Goal: Task Accomplishment & Management: Complete application form

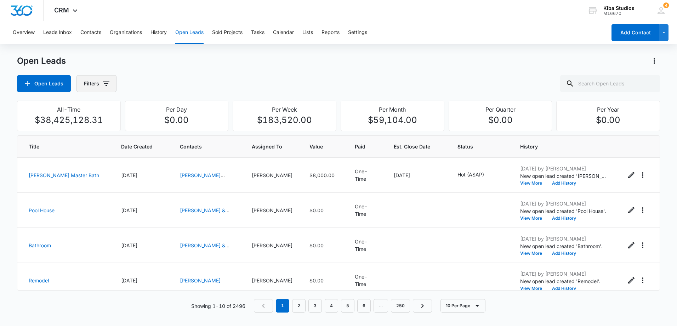
click at [103, 86] on icon "button" at bounding box center [106, 83] width 9 height 9
click at [151, 126] on div "Assigned To" at bounding box center [125, 127] width 81 height 11
click at [158, 127] on icon "Show Assigned To filters" at bounding box center [160, 128] width 9 height 9
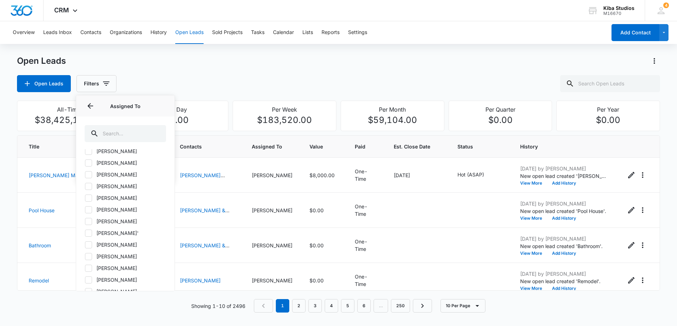
scroll to position [319, 0]
click at [91, 153] on icon at bounding box center [88, 154] width 6 height 6
click at [85, 154] on input "[PERSON_NAME]" at bounding box center [85, 154] width 0 height 0
checkbox input "true"
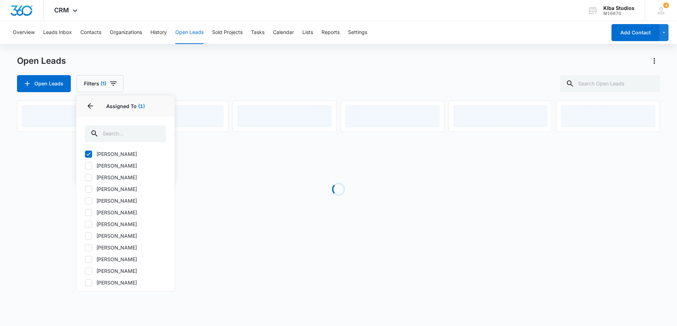
click at [201, 76] on div "Open Leads Filters (1) Assigned By Assigned To 1 Assigned To (1) [PERSON_NAME] …" at bounding box center [338, 83] width 643 height 17
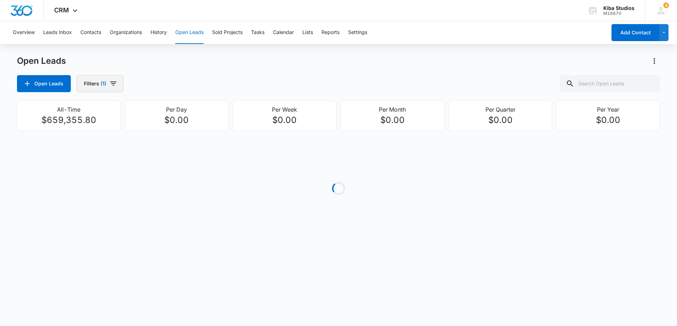
click at [116, 81] on icon "button" at bounding box center [113, 83] width 9 height 9
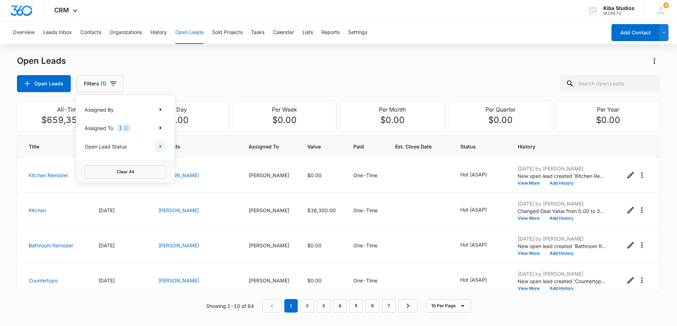
click at [160, 146] on icon "Show Open Lead Status filters" at bounding box center [161, 147] width 2 height 4
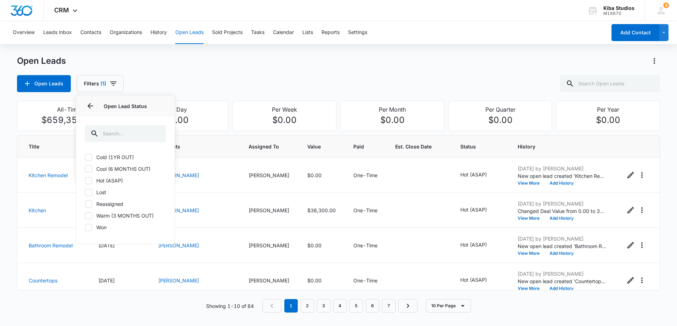
click at [85, 159] on icon at bounding box center [88, 157] width 6 height 6
click at [85, 157] on input "Cold (1YR OUT)" at bounding box center [85, 157] width 0 height 0
checkbox input "true"
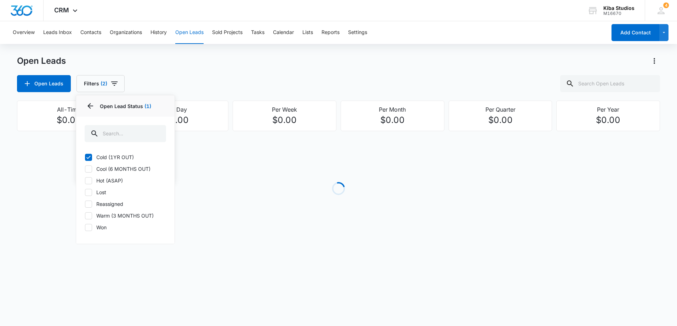
click at [89, 171] on icon at bounding box center [88, 169] width 6 height 6
click at [85, 169] on input "Cool (6 MONTHS OUT)" at bounding box center [85, 169] width 0 height 0
checkbox input "true"
click at [89, 180] on icon at bounding box center [88, 180] width 4 height 3
click at [85, 180] on input "Hot (ASAP)" at bounding box center [85, 180] width 0 height 0
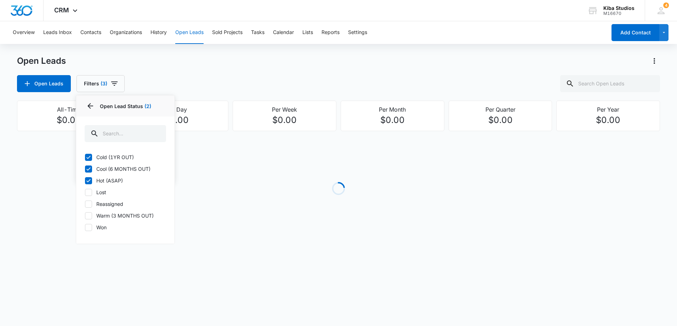
click at [89, 180] on icon at bounding box center [88, 180] width 4 height 3
click at [85, 180] on input "Hot (ASAP)" at bounding box center [85, 180] width 0 height 0
click at [88, 179] on icon at bounding box center [88, 180] width 6 height 6
click at [85, 180] on input "Hot (ASAP)" at bounding box center [85, 180] width 0 height 0
checkbox input "true"
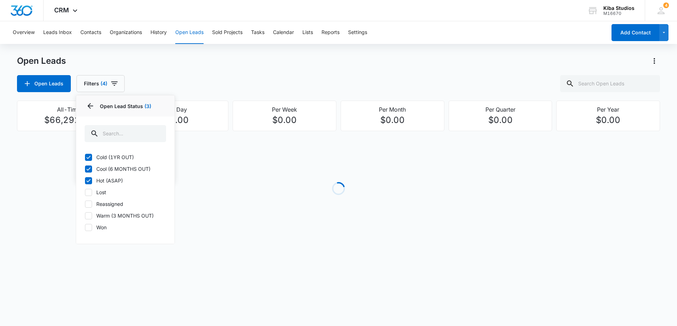
click at [89, 218] on icon at bounding box center [88, 216] width 6 height 6
click at [85, 216] on input "Warm (3 MONTHS OUT)" at bounding box center [85, 215] width 0 height 0
checkbox input "true"
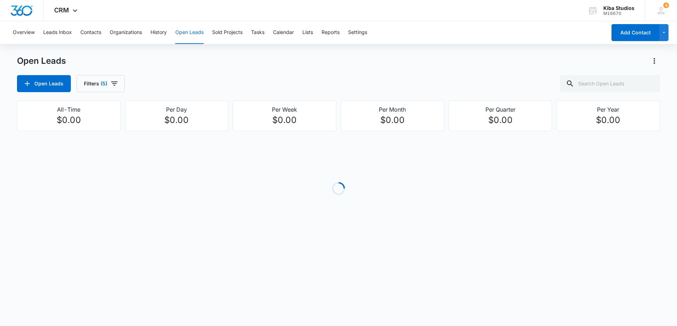
click at [240, 66] on div "Open Leads" at bounding box center [338, 60] width 643 height 11
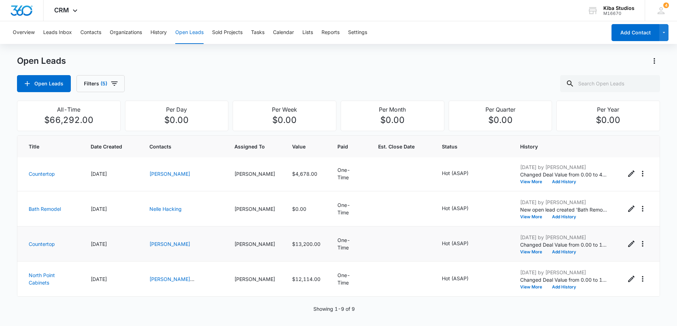
scroll to position [177, 0]
click at [220, 35] on button "Sold Projects" at bounding box center [227, 32] width 30 height 23
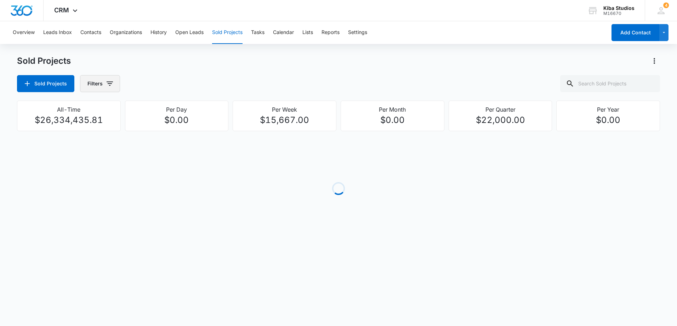
click at [109, 85] on icon "button" at bounding box center [110, 83] width 9 height 9
click at [163, 127] on icon "Show Assigned To filters" at bounding box center [163, 128] width 9 height 9
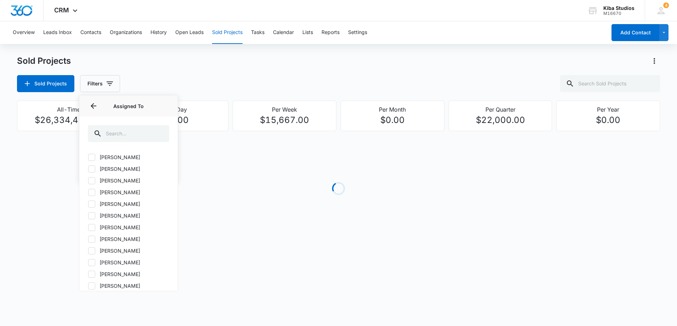
scroll to position [319, 0]
click at [92, 156] on icon at bounding box center [92, 154] width 6 height 6
click at [88, 154] on input "[PERSON_NAME]" at bounding box center [88, 154] width 0 height 0
checkbox input "true"
click at [243, 83] on div "Sold Projects Filters (1) Assigned By Assigned To 1 Assigned To (1) [PERSON_NAM…" at bounding box center [338, 83] width 643 height 17
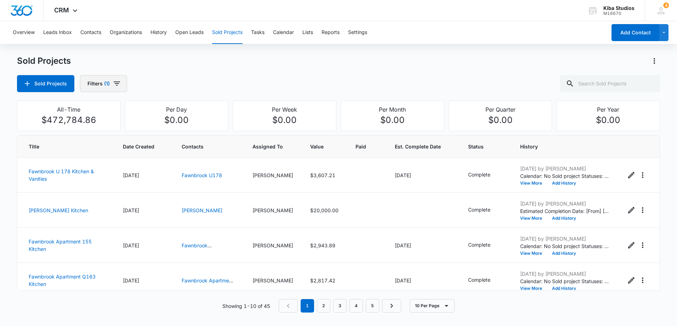
click at [119, 89] on button "Filters (1)" at bounding box center [103, 83] width 47 height 17
click at [163, 147] on icon "Show Project Status filters" at bounding box center [163, 146] width 9 height 9
click at [112, 168] on label "In Process" at bounding box center [128, 168] width 81 height 7
click at [88, 169] on input "In Process" at bounding box center [88, 169] width 0 height 0
checkbox input "true"
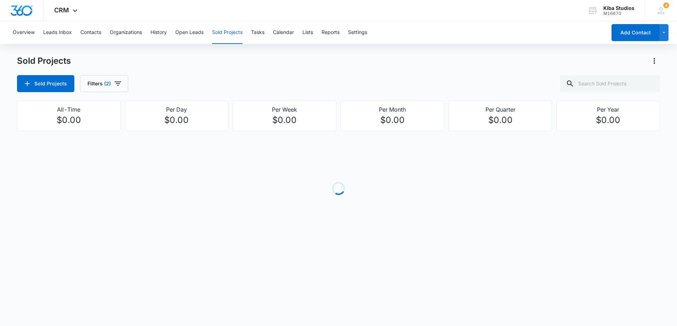
click at [237, 92] on div "Sold Projects Filters (2)" at bounding box center [338, 83] width 643 height 17
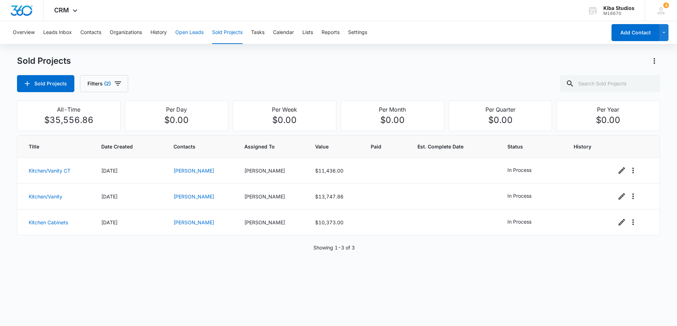
click at [179, 34] on button "Open Leads" at bounding box center [189, 32] width 28 height 23
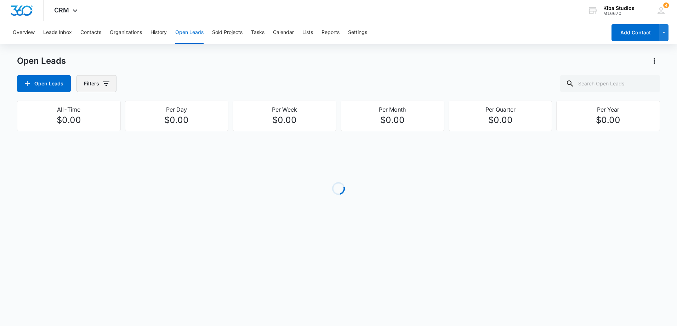
click at [106, 84] on icon "button" at bounding box center [106, 83] width 6 height 4
click at [157, 128] on icon "Show Assigned To filters" at bounding box center [160, 128] width 9 height 9
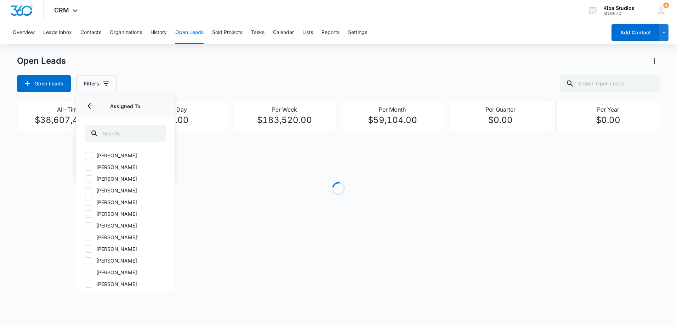
scroll to position [213, 0]
click at [91, 260] on icon at bounding box center [88, 260] width 6 height 6
click at [85, 260] on input "[PERSON_NAME]" at bounding box center [85, 260] width 0 height 0
checkbox input "true"
click at [161, 89] on div "Open Leads Filters (1) Assigned By Assigned To 1 Assigned To (1) [PERSON_NAME] …" at bounding box center [338, 83] width 643 height 17
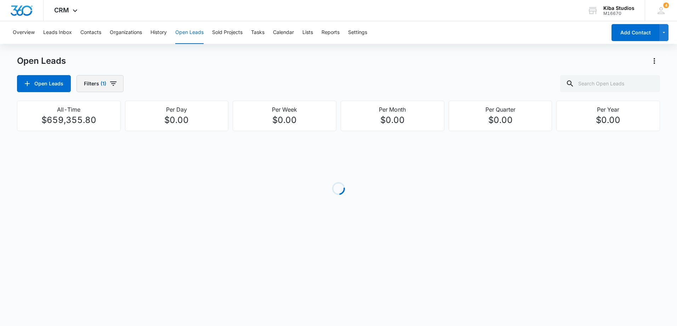
click at [115, 82] on icon "button" at bounding box center [113, 83] width 6 height 4
click at [163, 149] on icon "Show Open Lead Status filters" at bounding box center [160, 146] width 9 height 9
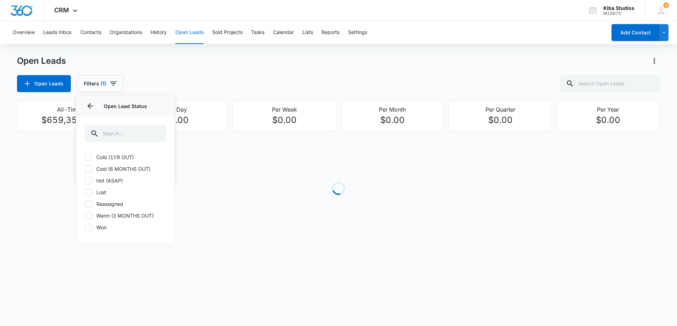
click at [88, 161] on div "Cold (1YR OUT) Cool (6 MONTHS OUT) Hot (ASAP) Lost Reassigned Warm (3 MONTHS OU…" at bounding box center [125, 196] width 98 height 95
click at [88, 159] on icon at bounding box center [88, 157] width 6 height 6
click at [85, 157] on input "Cold (1YR OUT)" at bounding box center [85, 157] width 0 height 0
checkbox input "true"
click at [88, 169] on icon at bounding box center [88, 169] width 6 height 6
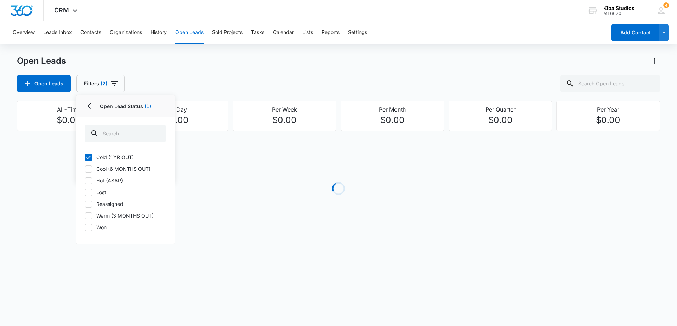
click at [85, 169] on input "Cool (6 MONTHS OUT)" at bounding box center [85, 169] width 0 height 0
checkbox input "true"
click at [88, 180] on icon at bounding box center [88, 180] width 6 height 6
click at [85, 180] on input "Hot (ASAP)" at bounding box center [85, 180] width 0 height 0
checkbox input "true"
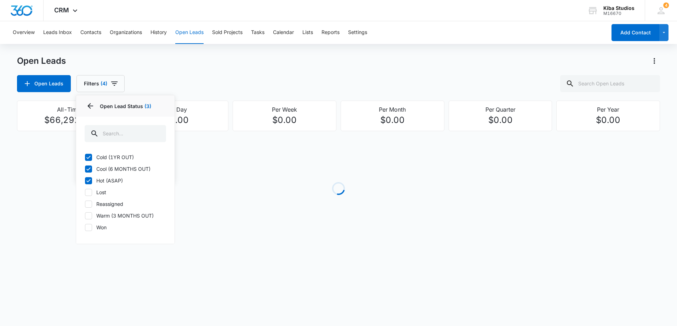
click at [89, 215] on icon at bounding box center [88, 216] width 6 height 6
click at [85, 215] on input "Warm (3 MONTHS OUT)" at bounding box center [85, 215] width 0 height 0
checkbox input "true"
click at [299, 81] on div "Open Leads Filters (5) Assigned By Assigned To 1 Open Lead Status 4 Open Lead S…" at bounding box center [338, 83] width 643 height 17
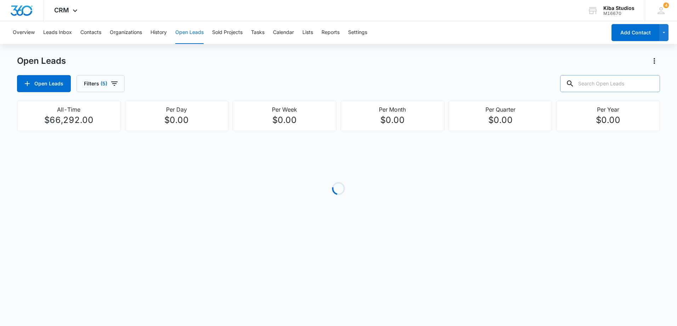
click at [608, 86] on input "text" at bounding box center [610, 83] width 100 height 17
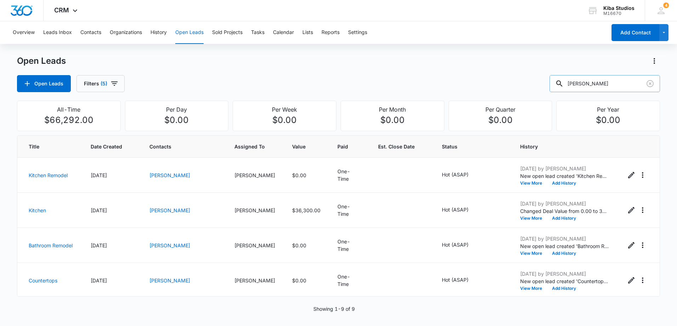
type input "[PERSON_NAME]"
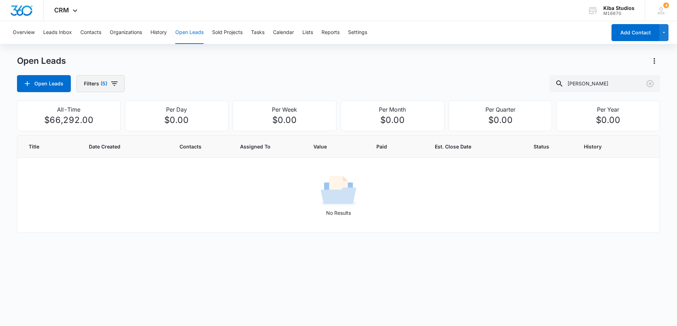
click at [114, 82] on icon "button" at bounding box center [114, 83] width 6 height 4
click at [142, 148] on icon "Clear" at bounding box center [139, 146] width 5 height 5
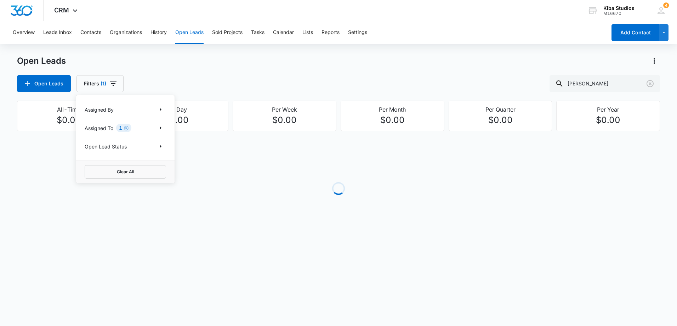
click at [171, 80] on div "Open Leads Filters (1) Assigned By Assigned To 1 Open Lead Status Clear All [PE…" at bounding box center [338, 83] width 643 height 17
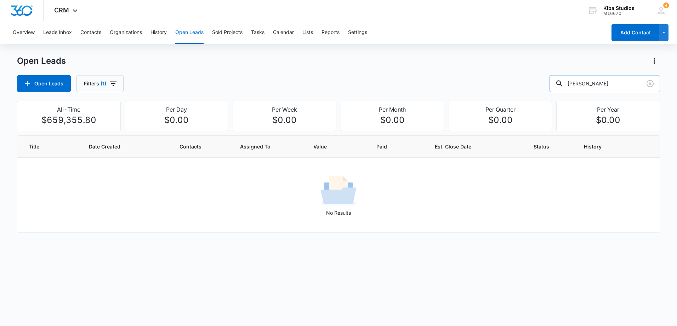
click at [617, 86] on input "[PERSON_NAME]" at bounding box center [605, 83] width 111 height 17
click at [119, 86] on button "Filters (1)" at bounding box center [100, 83] width 47 height 17
drag, startPoint x: 597, startPoint y: 86, endPoint x: 533, endPoint y: 83, distance: 63.5
click at [540, 83] on div "Open Leads Filters (1) [PERSON_NAME]" at bounding box center [338, 83] width 643 height 17
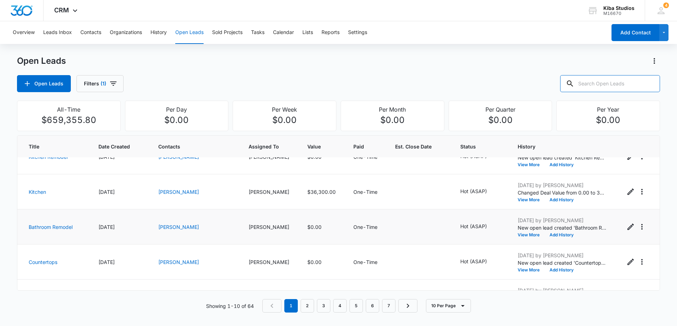
scroll to position [0, 0]
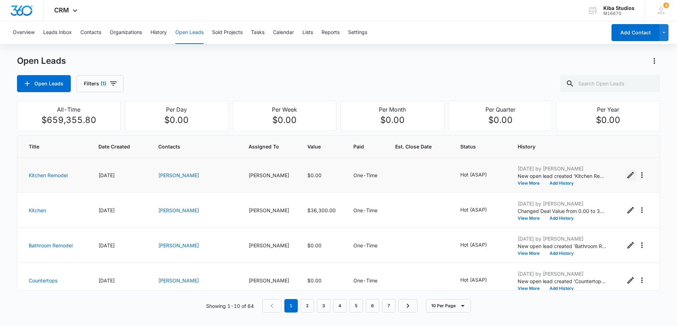
click at [627, 177] on icon "Edit Open Lead" at bounding box center [631, 175] width 9 height 9
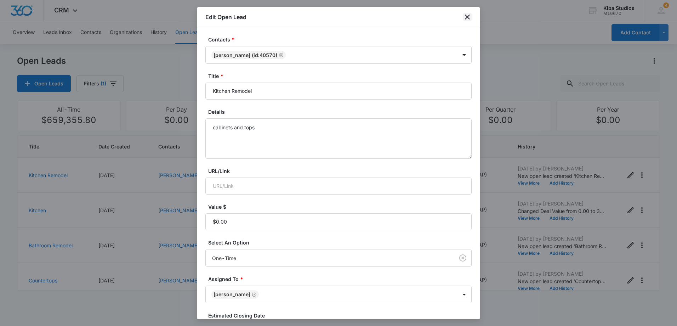
click at [466, 13] on icon "close" at bounding box center [467, 17] width 9 height 9
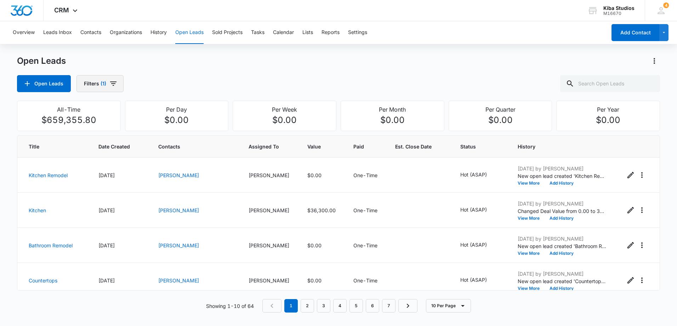
click at [113, 82] on icon "button" at bounding box center [113, 83] width 6 height 4
click at [128, 127] on icon "Clear" at bounding box center [126, 127] width 5 height 5
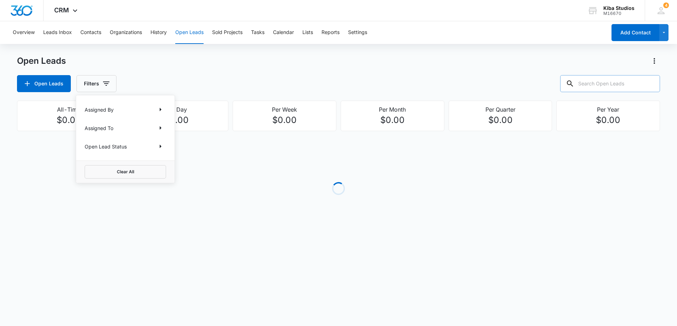
click at [602, 80] on input "text" at bounding box center [610, 83] width 100 height 17
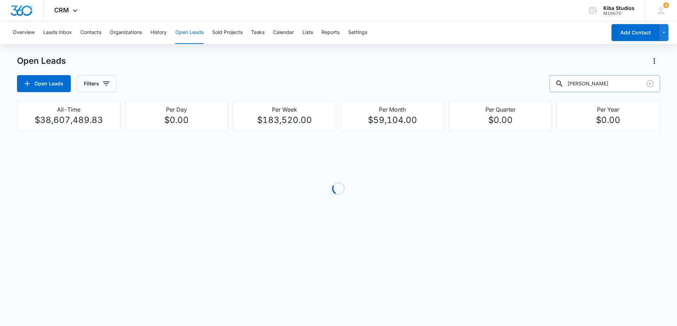
type input "[PERSON_NAME]"
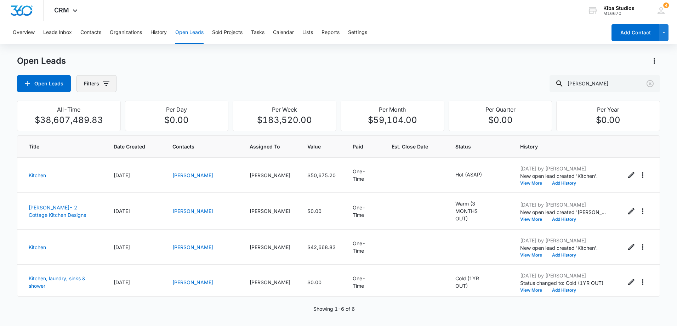
click at [108, 81] on icon "button" at bounding box center [106, 83] width 9 height 9
click at [222, 33] on button "Sold Projects" at bounding box center [227, 32] width 30 height 23
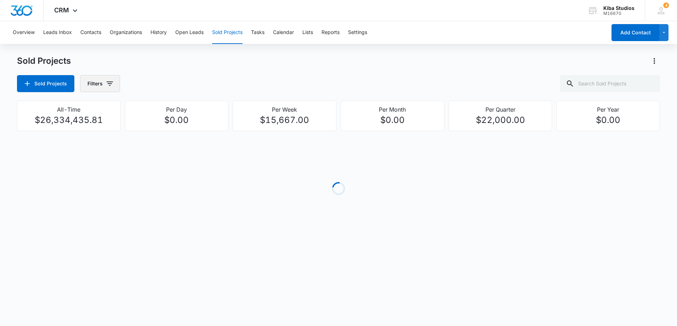
click at [108, 85] on icon "button" at bounding box center [110, 83] width 9 height 9
click at [603, 90] on input "text" at bounding box center [610, 83] width 100 height 17
type input "[PERSON_NAME]"
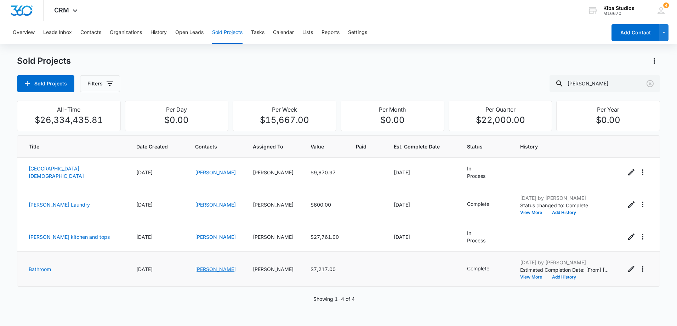
click at [195, 266] on link "[PERSON_NAME]" at bounding box center [215, 269] width 41 height 6
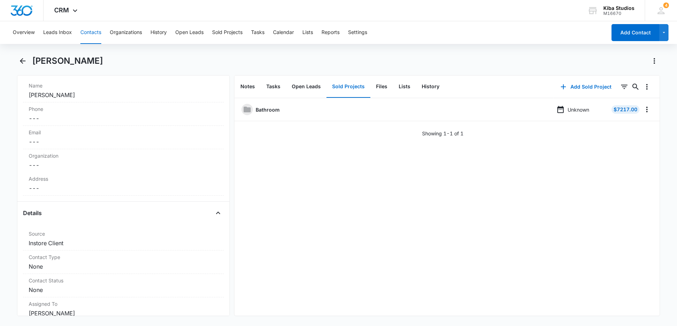
scroll to position [142, 0]
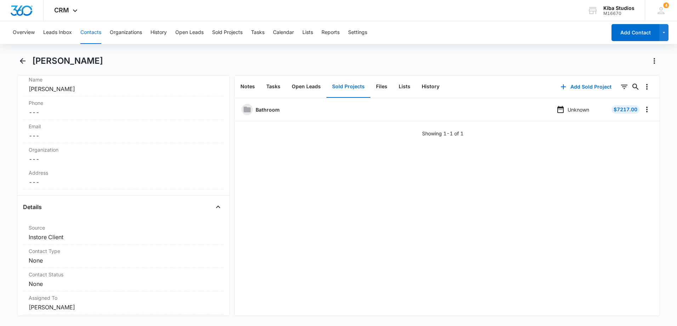
drag, startPoint x: 225, startPoint y: 169, endPoint x: 303, endPoint y: 215, distance: 91.5
click at [303, 215] on div "Bathroom Unknown $7217.00 Showing 1-1 of 1" at bounding box center [447, 207] width 425 height 218
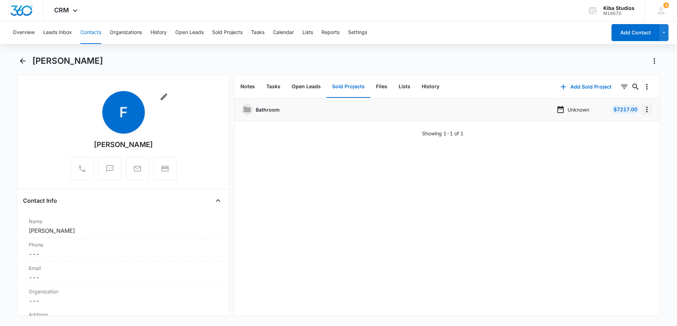
click at [643, 109] on icon "Overflow Menu" at bounding box center [647, 109] width 9 height 9
click at [626, 130] on div "Edit" at bounding box center [622, 129] width 15 height 5
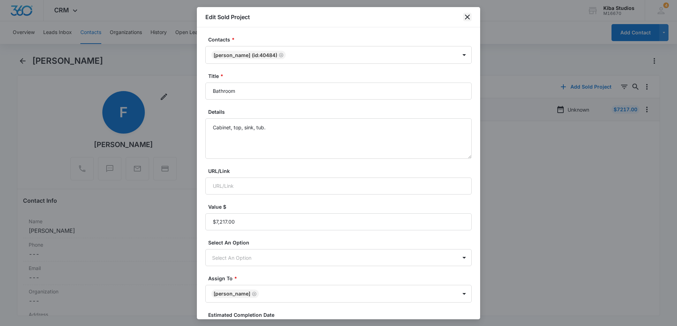
click at [466, 15] on icon "close" at bounding box center [467, 17] width 9 height 9
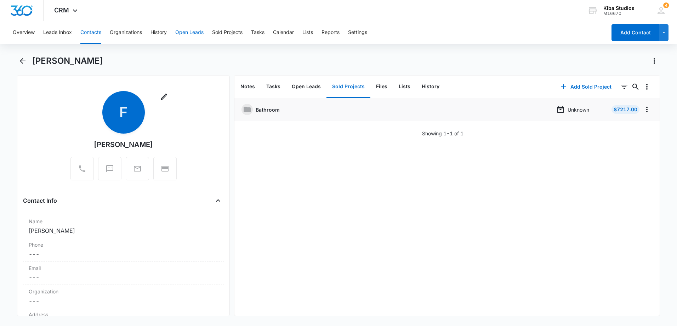
click at [188, 32] on button "Open Leads" at bounding box center [189, 32] width 28 height 23
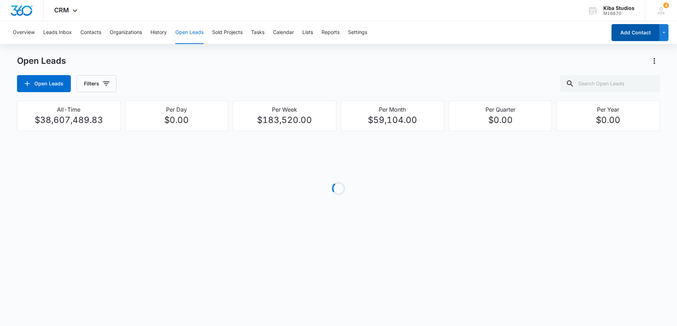
click at [638, 32] on button "Add Contact" at bounding box center [636, 32] width 48 height 17
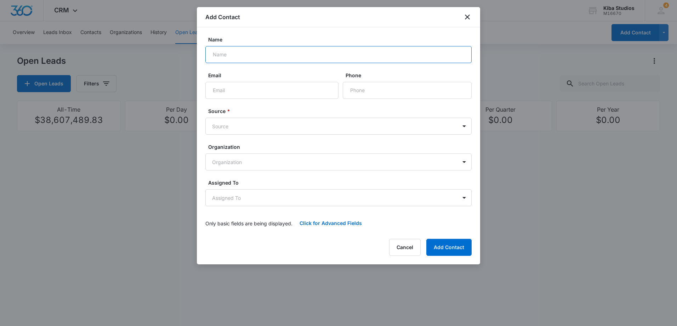
click at [275, 57] on input "Name" at bounding box center [338, 54] width 266 height 17
type input "[PERSON_NAME]"
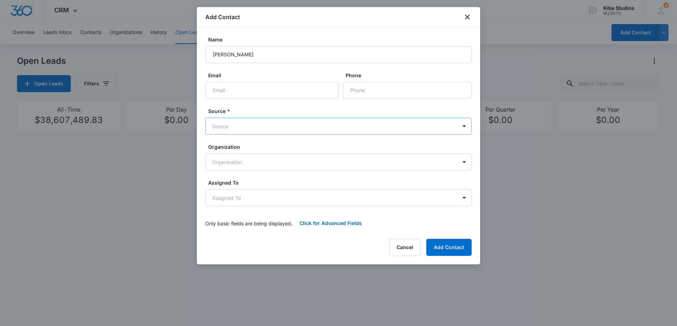
click at [304, 128] on body "CRM Apps Reputation Websites Forms CRM Email Social Scheduling Content Ads Inte…" at bounding box center [338, 163] width 677 height 326
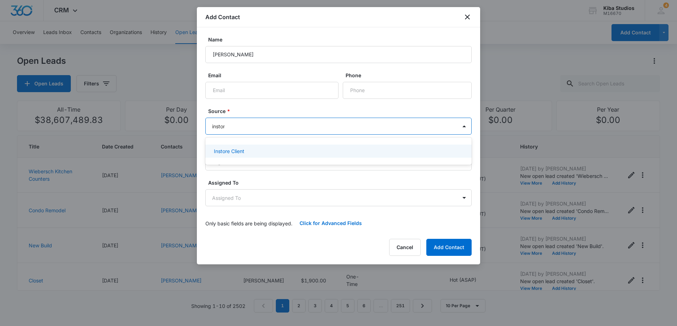
type input "instore"
click at [221, 153] on p "Instore Client" at bounding box center [229, 150] width 30 height 7
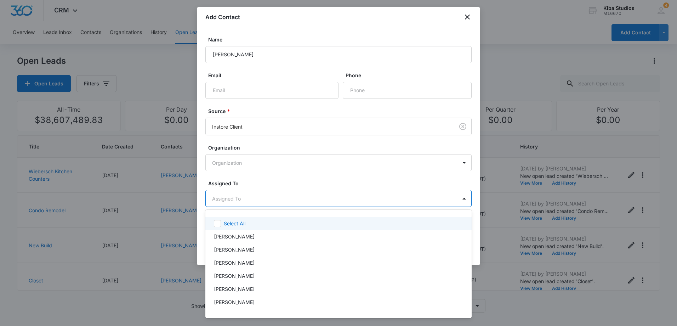
click at [258, 198] on body "CRM Apps Reputation Websites Forms CRM Email Social Scheduling Content Ads Inte…" at bounding box center [338, 163] width 677 height 326
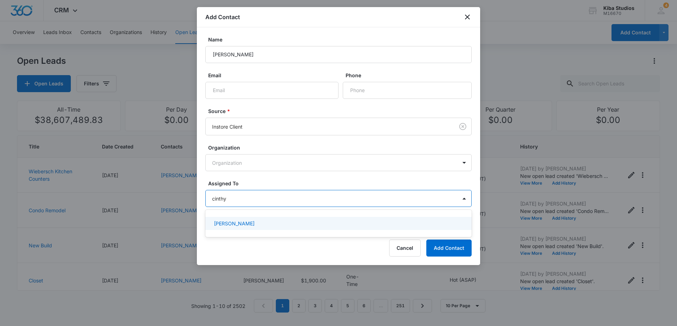
type input "[PERSON_NAME]"
click at [267, 220] on div "[PERSON_NAME]" at bounding box center [338, 223] width 248 height 7
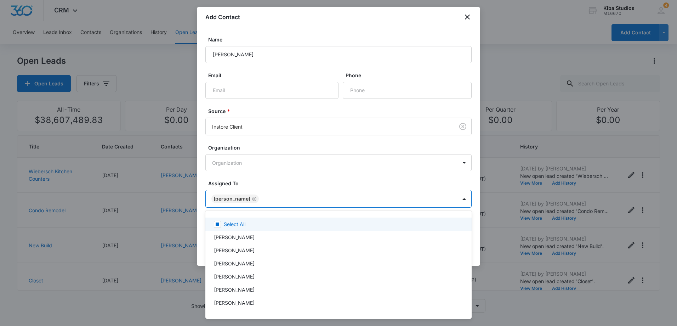
click at [370, 180] on div at bounding box center [338, 163] width 677 height 326
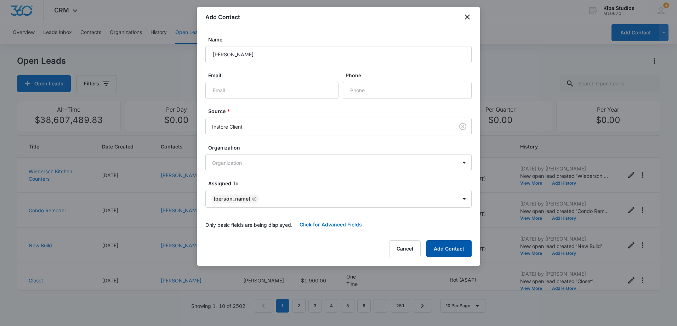
click at [442, 243] on button "Add Contact" at bounding box center [449, 248] width 45 height 17
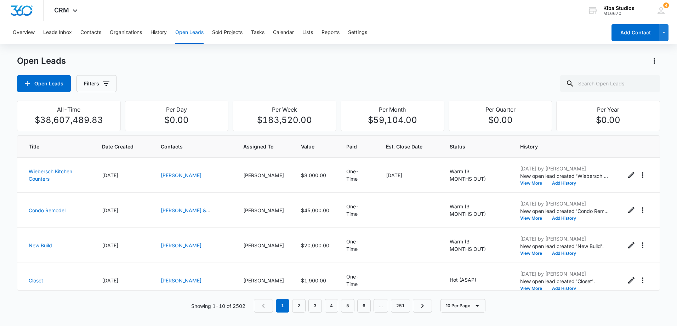
click at [203, 75] on div "Open Leads Filters" at bounding box center [338, 83] width 643 height 17
click at [58, 80] on button "Open Leads" at bounding box center [44, 83] width 54 height 17
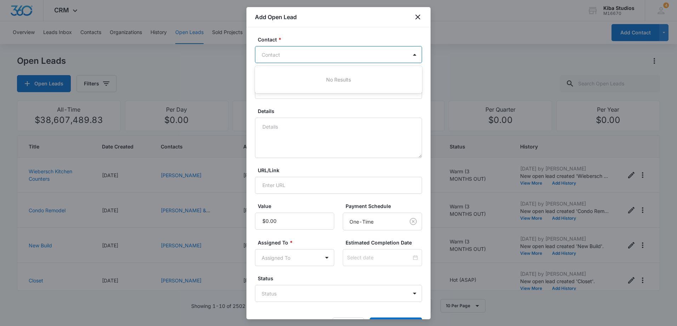
click at [320, 54] on div at bounding box center [334, 54] width 145 height 9
type input "[PERSON_NAME]"
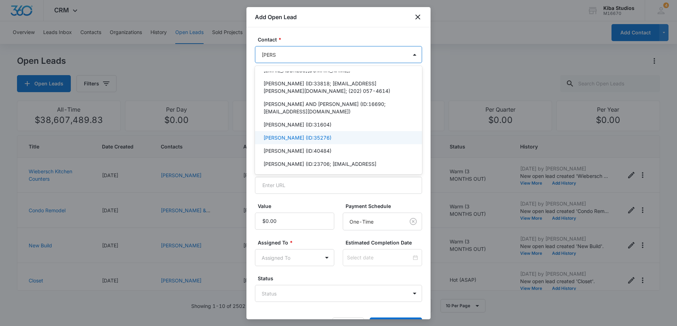
scroll to position [106, 0]
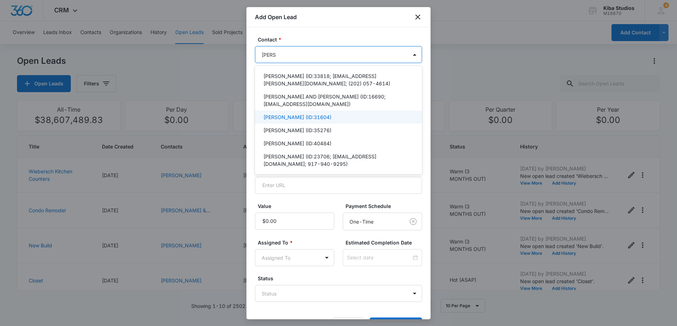
click at [315, 113] on div "[PERSON_NAME] (ID:31604)" at bounding box center [338, 116] width 149 height 7
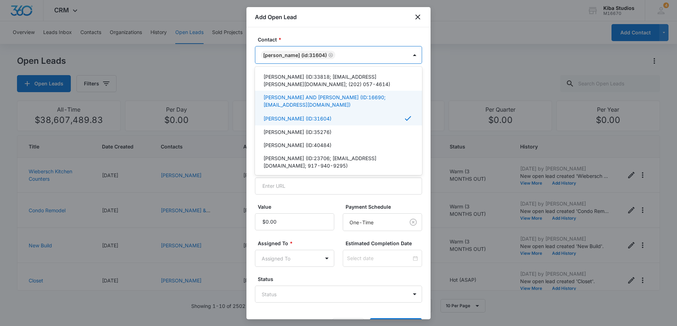
click at [340, 31] on div "Contact * option [PERSON_NAME] (ID:31604), selected. Use Up and Down to choose …" at bounding box center [339, 173] width 184 height 292
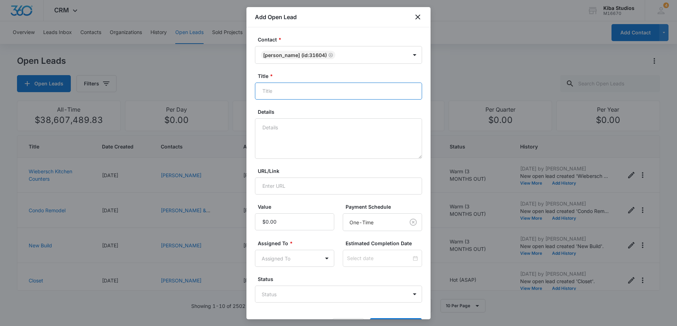
click at [312, 91] on input "Title *" at bounding box center [338, 91] width 167 height 17
click at [370, 318] on button "Add Open Lead" at bounding box center [396, 326] width 52 height 17
click at [312, 91] on input "Bath" at bounding box center [338, 91] width 167 height 17
type input "Bath Remodel"
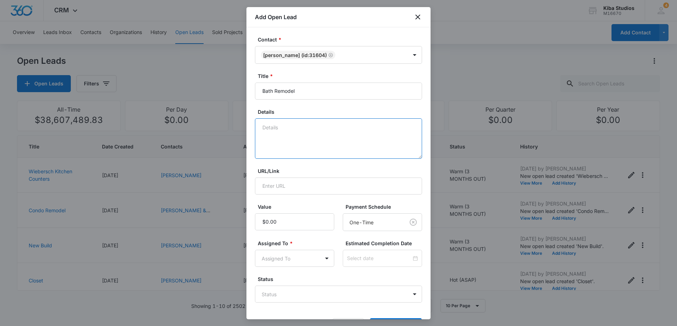
click at [309, 132] on textarea "Details" at bounding box center [338, 138] width 167 height 40
type textarea "Bathroom remodel"
click at [305, 256] on body "CRM Apps Reputation Websites Forms CRM Email Social Scheduling Content Ads Inte…" at bounding box center [338, 163] width 677 height 326
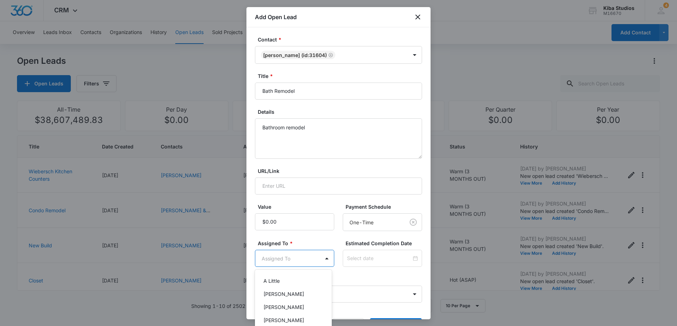
scroll to position [31, 0]
click at [294, 260] on div at bounding box center [338, 163] width 677 height 326
click at [297, 262] on body "CRM Apps Reputation Websites Forms CRM Email Social Scheduling Content Ads Inte…" at bounding box center [338, 163] width 677 height 326
type input "cinth"
click at [303, 280] on p "[PERSON_NAME]" at bounding box center [284, 283] width 41 height 7
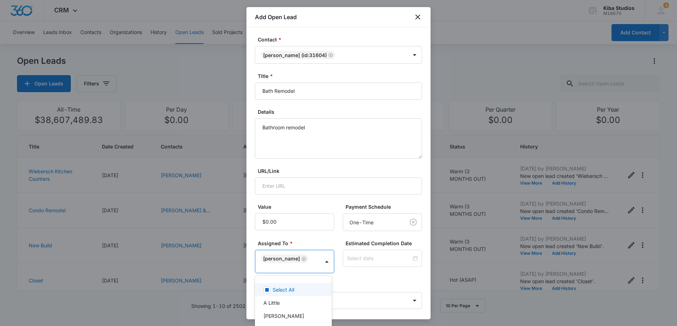
click at [367, 300] on div at bounding box center [338, 163] width 677 height 326
click at [376, 299] on body "CRM Apps Reputation Websites Forms CRM Email Social Scheduling Content Ads Inte…" at bounding box center [338, 163] width 677 height 326
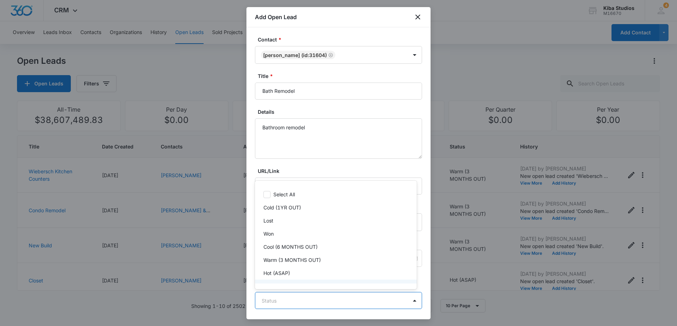
scroll to position [11, 0]
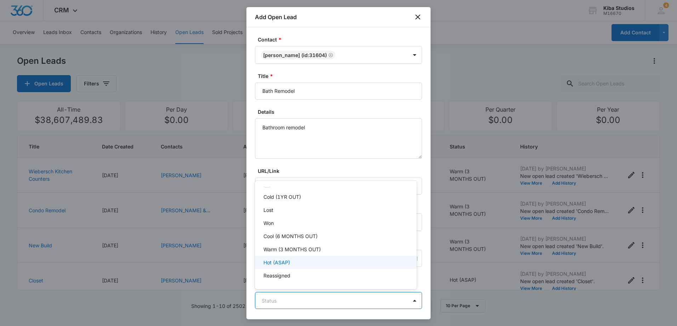
click at [304, 261] on div "Hot (ASAP)" at bounding box center [335, 262] width 143 height 7
click at [364, 164] on div at bounding box center [338, 163] width 677 height 326
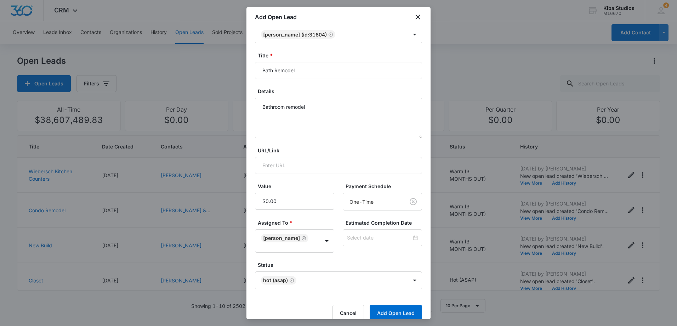
scroll to position [32, 0]
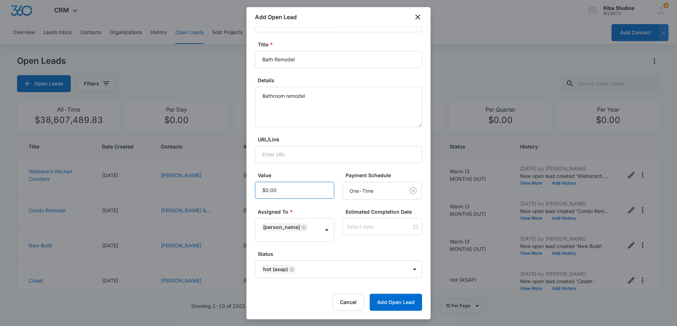
click at [287, 190] on input "Value" at bounding box center [294, 190] width 79 height 17
type input "$7,511.00"
click at [370, 294] on button "Add Open Lead" at bounding box center [396, 302] width 52 height 17
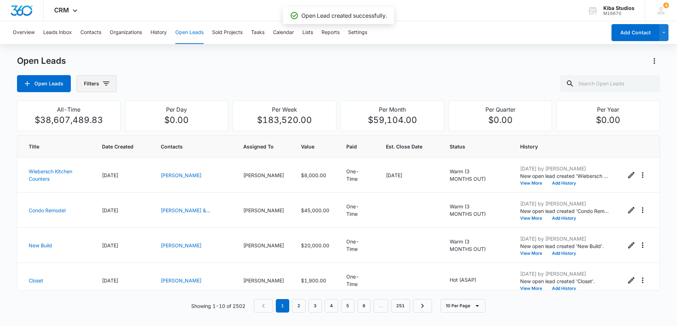
click at [105, 84] on icon "button" at bounding box center [106, 83] width 6 height 4
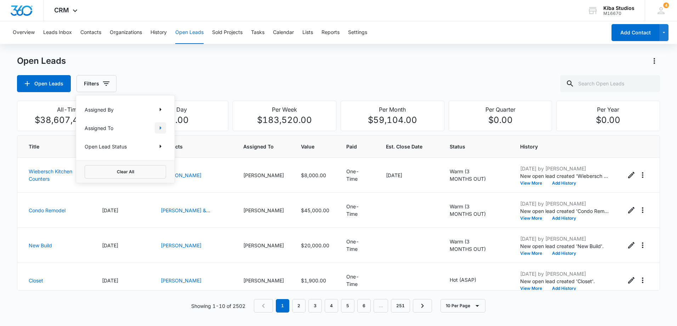
click at [162, 127] on icon "Show Assigned To filters" at bounding box center [160, 128] width 9 height 9
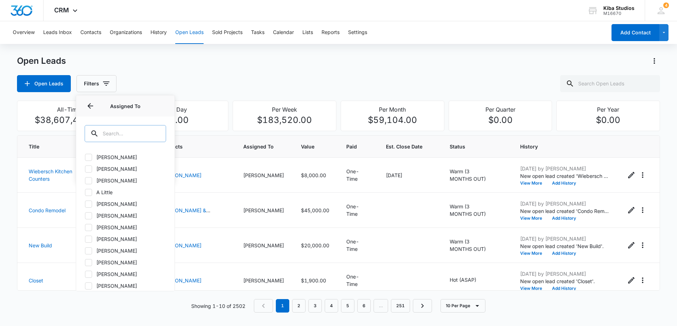
click at [109, 133] on input "text" at bounding box center [125, 133] width 81 height 17
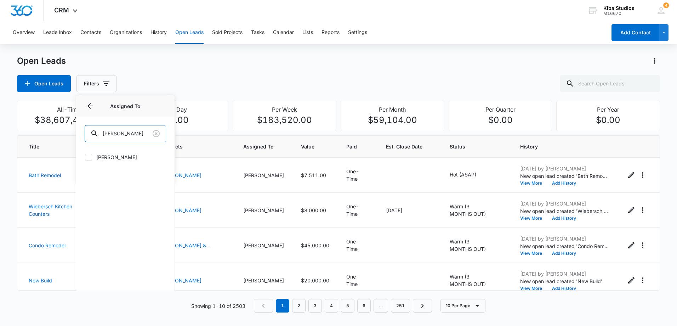
type input "[PERSON_NAME]"
click at [114, 154] on label "[PERSON_NAME]" at bounding box center [125, 156] width 81 height 7
click at [85, 157] on input "[PERSON_NAME]" at bounding box center [85, 157] width 0 height 0
checkbox input "true"
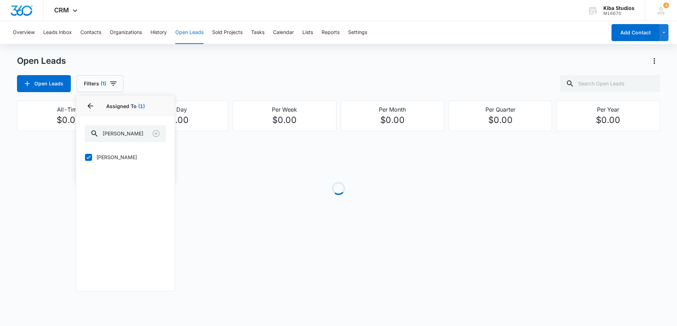
click at [191, 80] on div "Open Leads Filters (1) Assigned By Assigned To 1 Assigned To (1) [PERSON_NAME] …" at bounding box center [338, 83] width 643 height 17
click at [110, 83] on icon "button" at bounding box center [113, 83] width 9 height 9
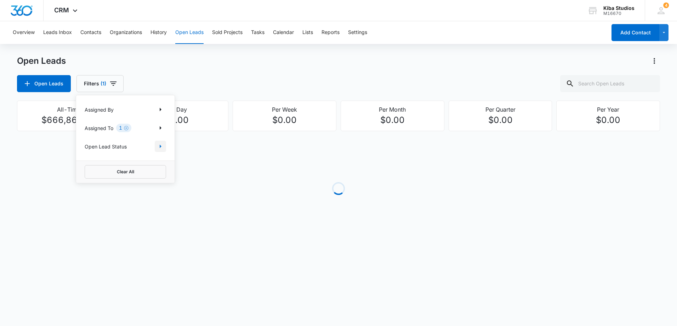
click at [159, 146] on icon "Show Open Lead Status filters" at bounding box center [160, 146] width 9 height 9
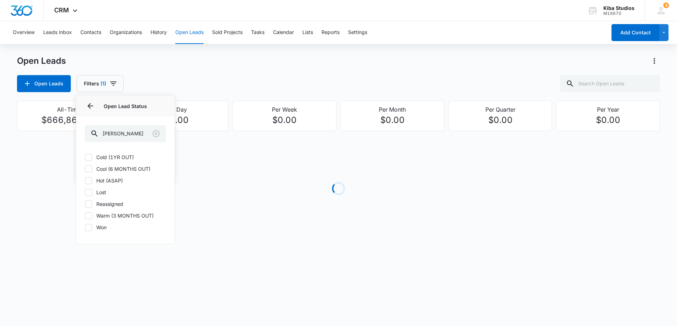
click at [93, 157] on label "Cold (1YR OUT)" at bounding box center [125, 156] width 81 height 7
click at [85, 157] on input "Cold (1YR OUT)" at bounding box center [85, 157] width 0 height 0
checkbox input "true"
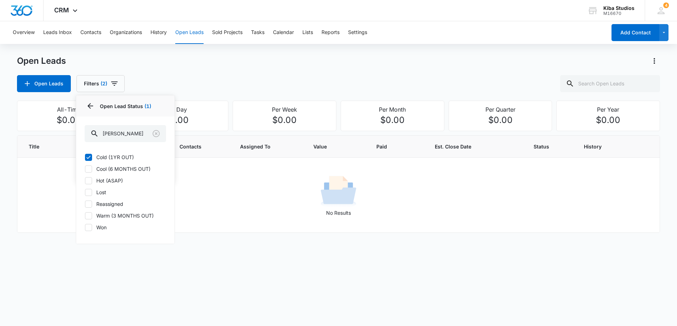
click at [89, 181] on icon at bounding box center [88, 180] width 4 height 3
click at [85, 181] on input "Hot (ASAP)" at bounding box center [85, 180] width 0 height 0
checkbox input "true"
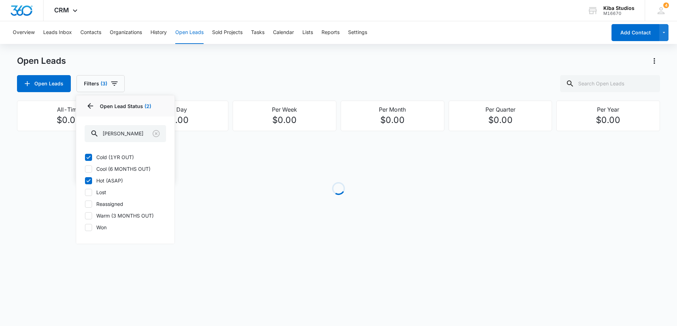
click at [88, 169] on icon at bounding box center [88, 169] width 6 height 6
click at [85, 169] on input "Cool (6 MONTHS OUT)" at bounding box center [85, 169] width 0 height 0
checkbox input "true"
click at [88, 216] on icon at bounding box center [88, 215] width 4 height 3
click at [85, 216] on input "Warm (3 MONTHS OUT)" at bounding box center [85, 215] width 0 height 0
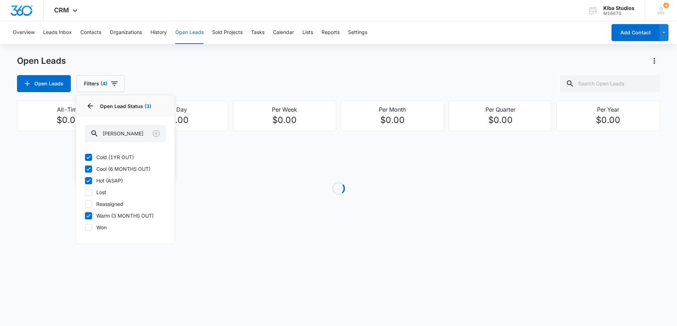
checkbox input "true"
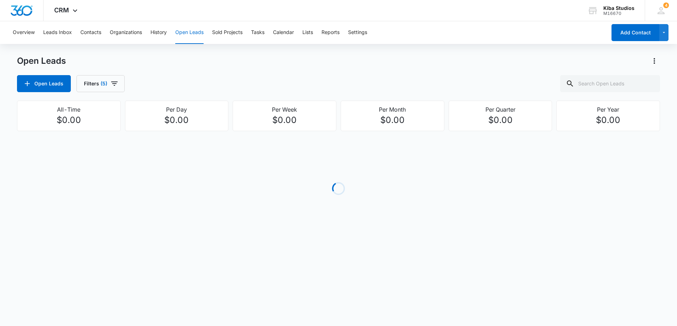
click at [213, 92] on div "Open Leads Open Leads Filters (5) All-Time $0.00 Per Day $0.00 Per Week $0.00 P…" at bounding box center [338, 152] width 643 height 195
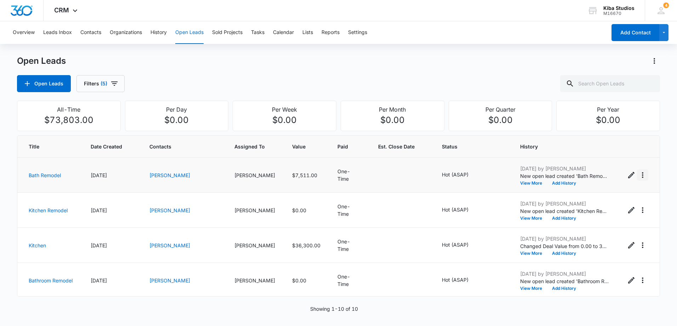
click at [639, 175] on icon "Actions" at bounding box center [643, 175] width 9 height 9
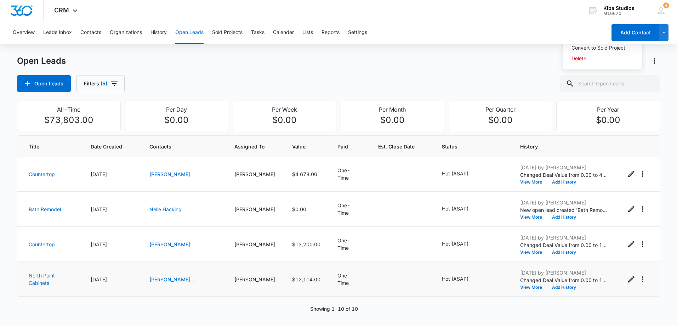
scroll to position [141, 0]
click at [627, 212] on icon "Edit Open Lead" at bounding box center [631, 209] width 9 height 9
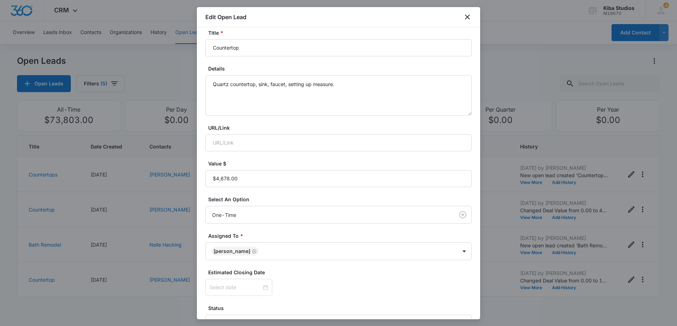
scroll to position [90, 0]
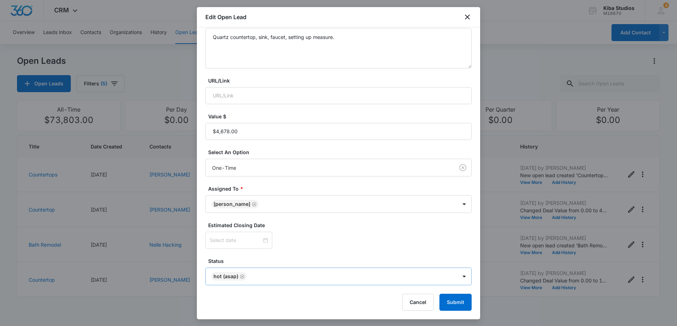
click at [242, 276] on icon "Remove Hot (ASAP)" at bounding box center [242, 276] width 4 height 4
click at [456, 276] on body "CRM Apps Reputation Websites Forms CRM Email Social Scheduling Content Ads Inte…" at bounding box center [338, 163] width 677 height 326
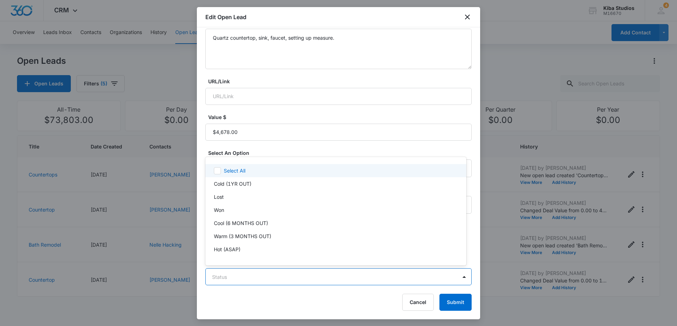
scroll to position [11, 0]
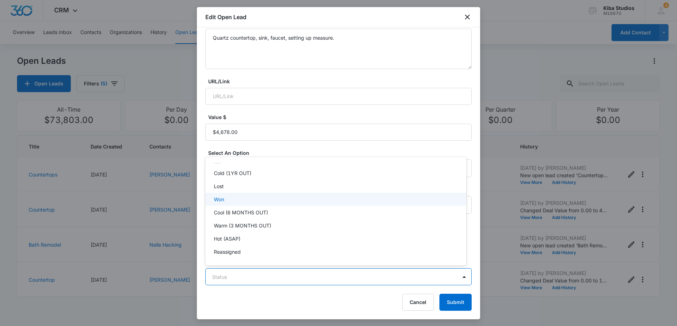
click at [227, 188] on div "Lost" at bounding box center [335, 185] width 243 height 7
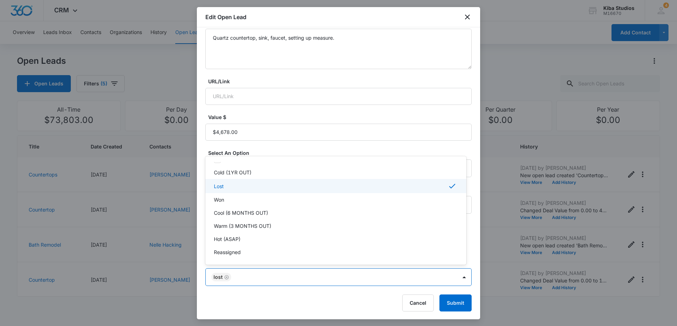
scroll to position [90, 0]
click at [451, 306] on div at bounding box center [338, 163] width 677 height 326
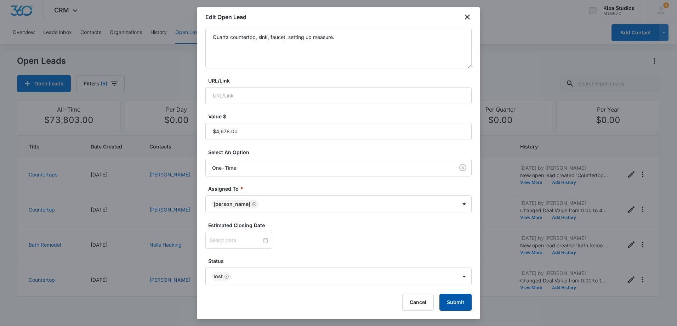
click at [452, 304] on button "Submit" at bounding box center [456, 302] width 32 height 17
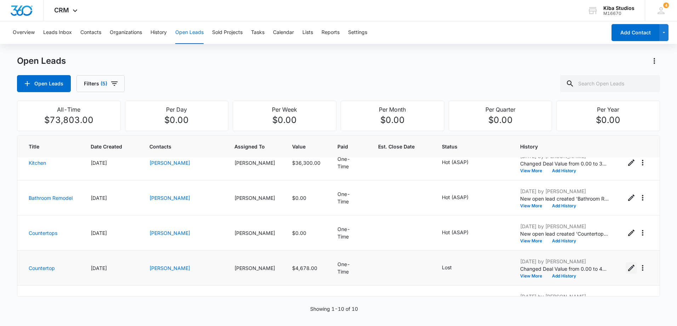
scroll to position [70, 0]
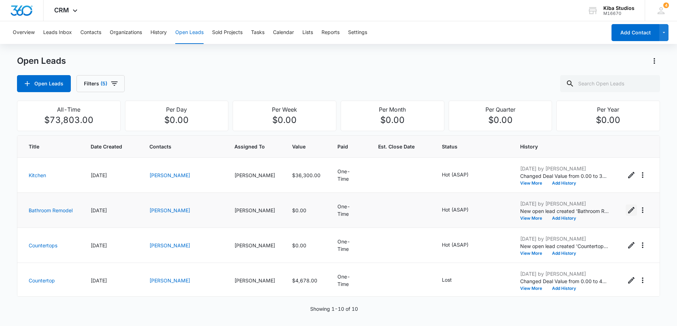
click at [628, 209] on icon "Edit Open Lead" at bounding box center [631, 210] width 6 height 6
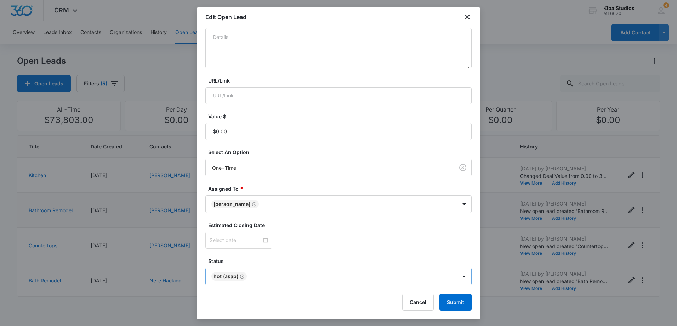
click at [244, 276] on icon "Remove Hot (ASAP)" at bounding box center [242, 276] width 5 height 5
click at [464, 276] on body "CRM Apps Reputation Websites Forms CRM Email Social Scheduling Content Ads Inte…" at bounding box center [338, 163] width 677 height 326
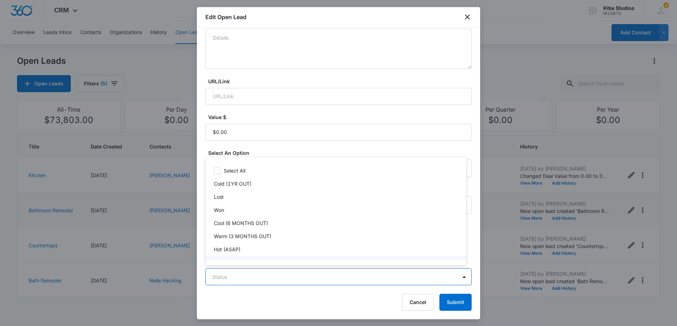
scroll to position [11, 0]
click at [259, 187] on div "Lost" at bounding box center [335, 185] width 243 height 7
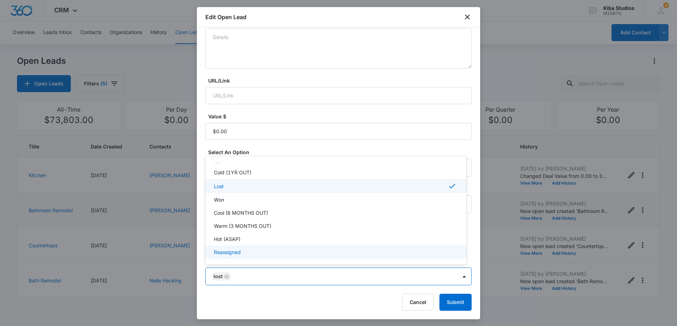
click at [456, 305] on div at bounding box center [338, 163] width 677 height 326
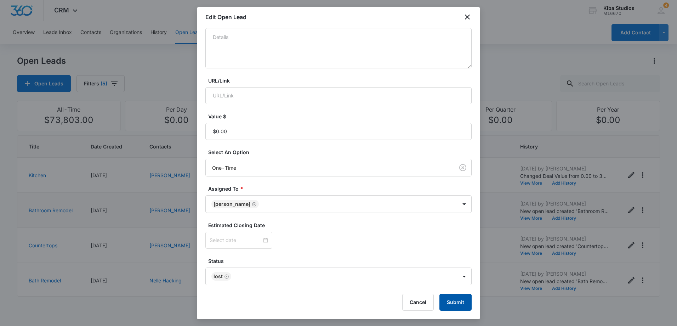
click at [456, 303] on button "Submit" at bounding box center [456, 302] width 32 height 17
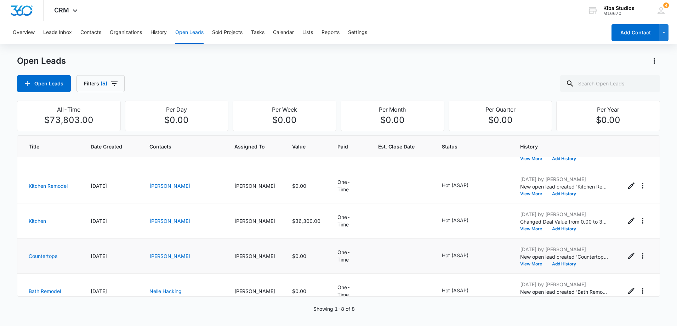
scroll to position [0, 0]
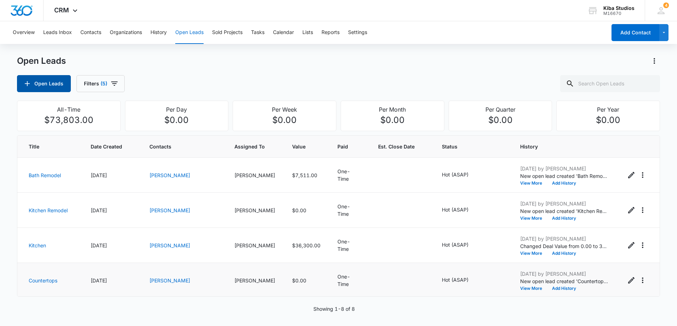
click at [22, 90] on button "Open Leads" at bounding box center [44, 83] width 54 height 17
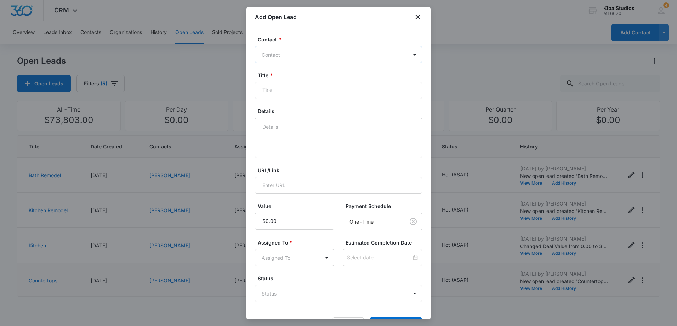
click at [311, 57] on div at bounding box center [334, 54] width 145 height 9
type input "[PERSON_NAME]"
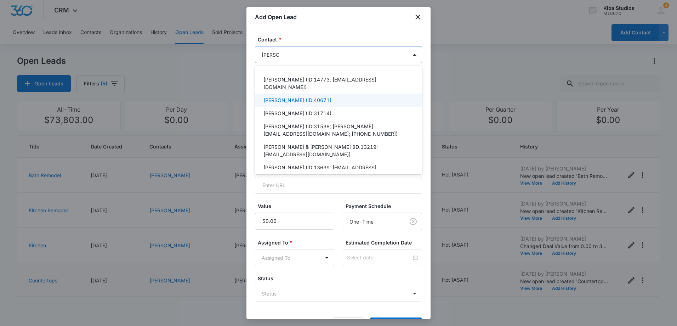
click at [293, 96] on p "[PERSON_NAME] (ID:40671)" at bounding box center [298, 99] width 68 height 7
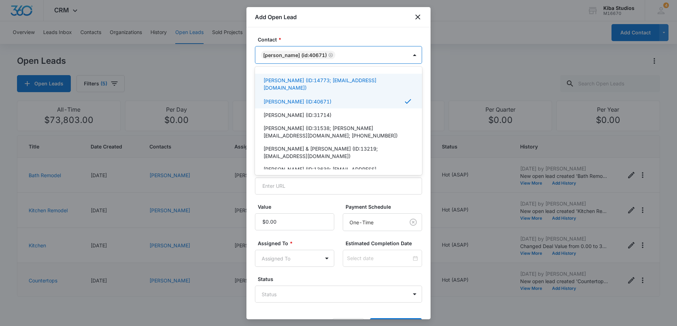
click at [324, 38] on label "Contact *" at bounding box center [341, 39] width 167 height 7
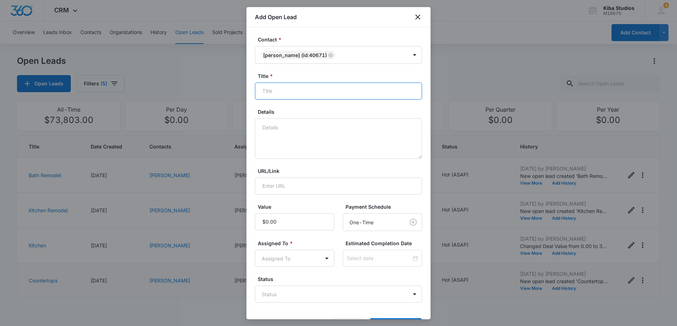
click at [302, 93] on input "Title *" at bounding box center [338, 91] width 167 height 17
type input "Kitchen"
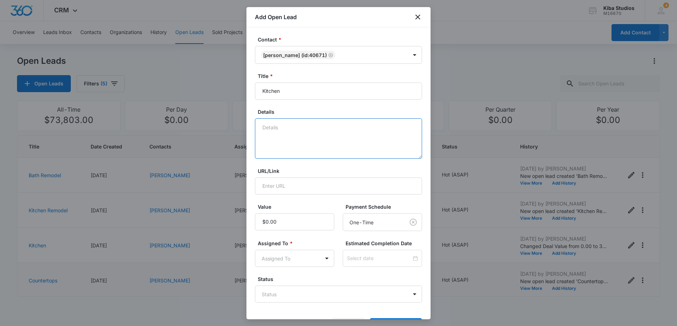
click at [266, 125] on textarea "Details" at bounding box center [338, 138] width 167 height 40
type textarea "Kitchen cabinets"
click at [303, 257] on body "CRM Apps Reputation Websites Forms CRM Email Social Scheduling Content Ads Inte…" at bounding box center [338, 163] width 677 height 326
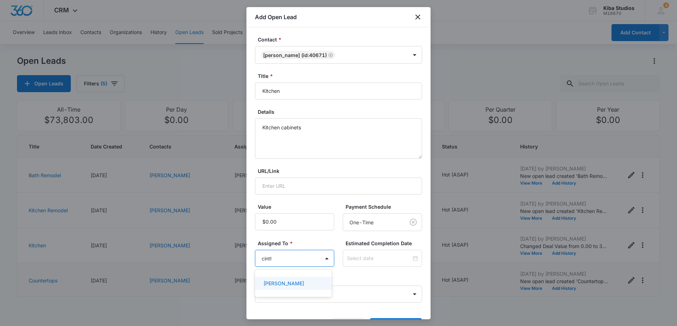
type input "cinthy"
click at [300, 282] on p "[PERSON_NAME]" at bounding box center [284, 283] width 41 height 7
click at [368, 297] on div at bounding box center [338, 163] width 677 height 326
click at [378, 298] on body "CRM Apps Reputation Websites Forms CRM Email Social Scheduling Content Ads Inte…" at bounding box center [338, 163] width 677 height 326
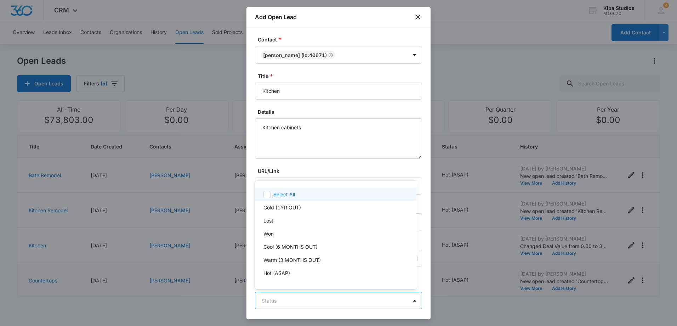
scroll to position [11, 0]
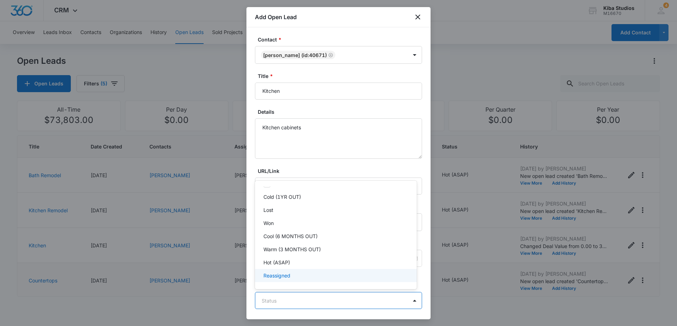
click at [327, 274] on div "Reassigned" at bounding box center [335, 275] width 143 height 7
click at [325, 264] on div "Hot (ASAP)" at bounding box center [335, 262] width 143 height 7
click at [332, 278] on div "Reassigned" at bounding box center [335, 277] width 143 height 9
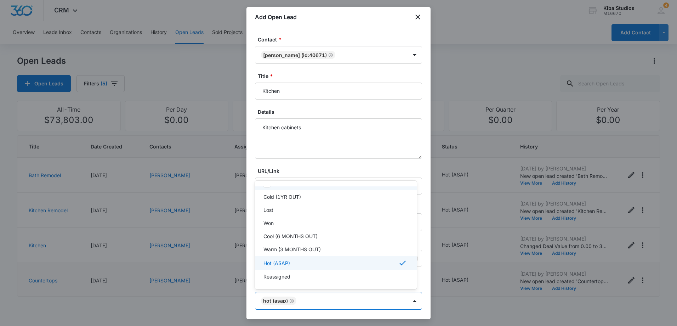
click at [360, 167] on div at bounding box center [338, 163] width 677 height 326
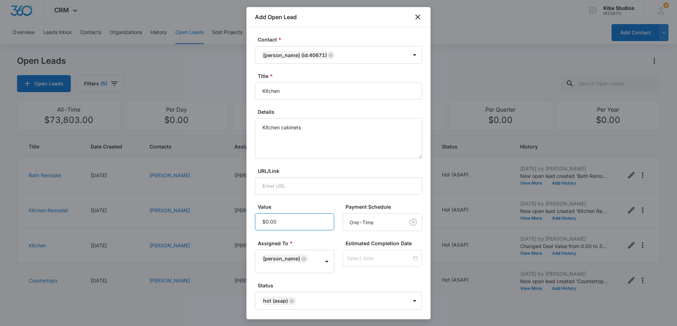
click at [291, 220] on input "Value" at bounding box center [294, 221] width 79 height 17
type input "$24,680.28"
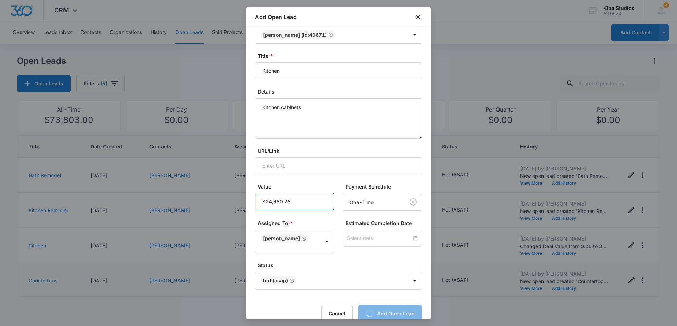
scroll to position [32, 0]
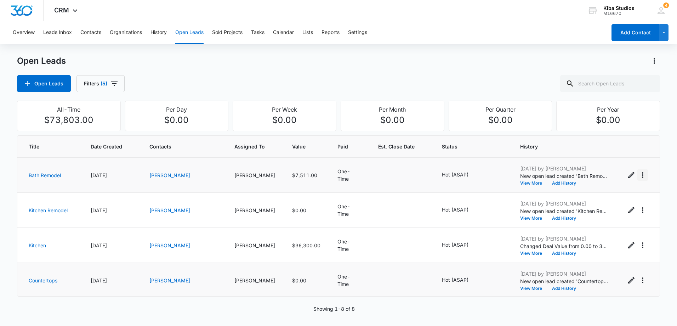
click at [639, 175] on icon "Actions" at bounding box center [643, 175] width 9 height 9
click at [596, 205] on div "Convert to Sold Project" at bounding box center [599, 205] width 54 height 5
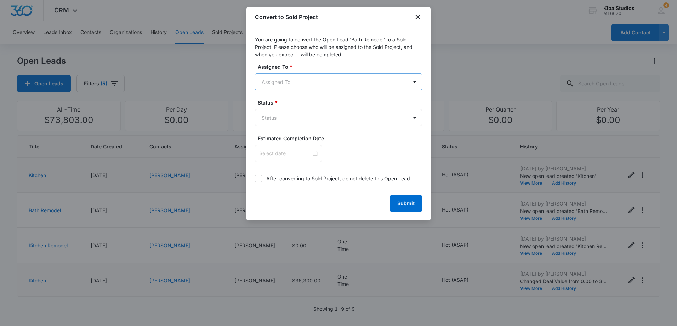
click at [315, 86] on body "CRM Apps Reputation Websites Forms CRM Email Social Scheduling Content Ads Inte…" at bounding box center [338, 163] width 677 height 326
type input "[PERSON_NAME]"
click at [314, 105] on div "[PERSON_NAME]" at bounding box center [338, 106] width 149 height 7
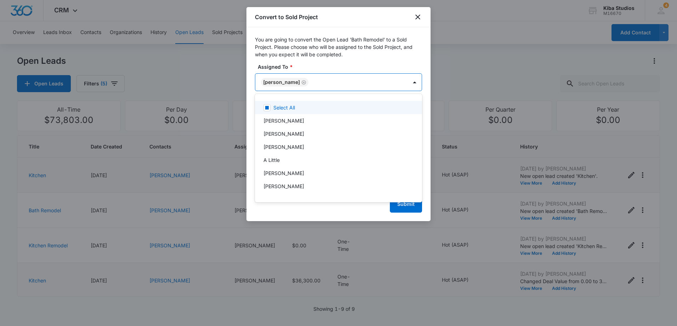
click at [338, 58] on div at bounding box center [338, 163] width 677 height 326
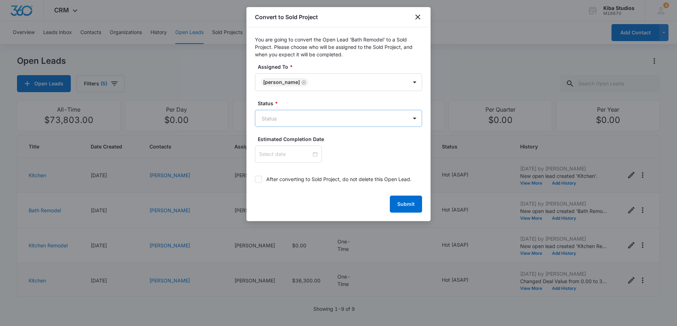
click at [320, 113] on body "CRM Apps Reputation Websites Forms CRM Email Social Scheduling Content Ads Inte…" at bounding box center [338, 163] width 677 height 326
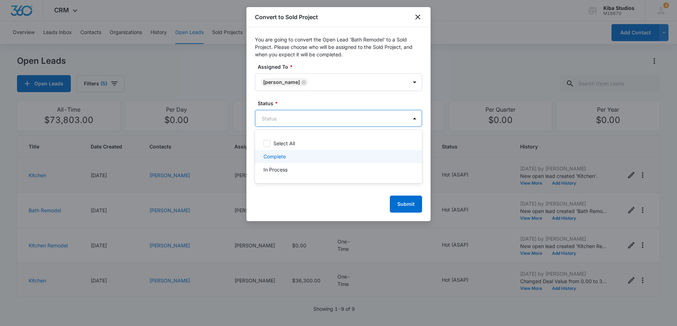
click at [293, 166] on div "In Process" at bounding box center [338, 169] width 149 height 7
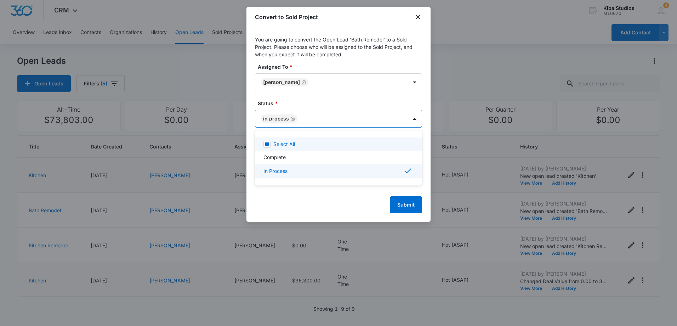
click at [302, 101] on div at bounding box center [338, 163] width 677 height 326
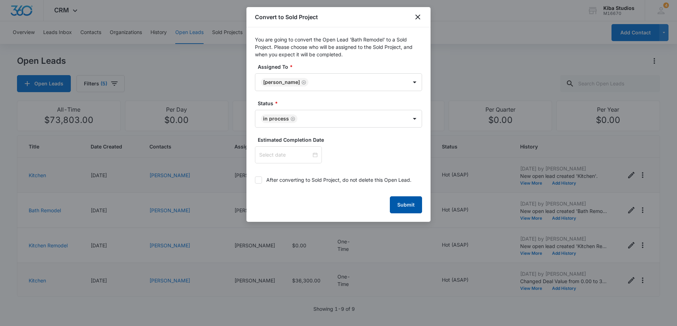
click at [399, 202] on button "Submit" at bounding box center [406, 204] width 32 height 17
